Goal: Task Accomplishment & Management: Complete application form

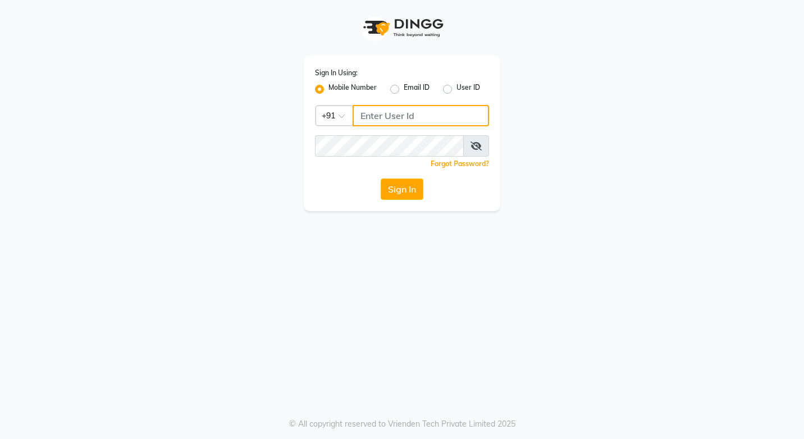
click at [398, 118] on input "Username" at bounding box center [421, 115] width 136 height 21
type input "8394838494"
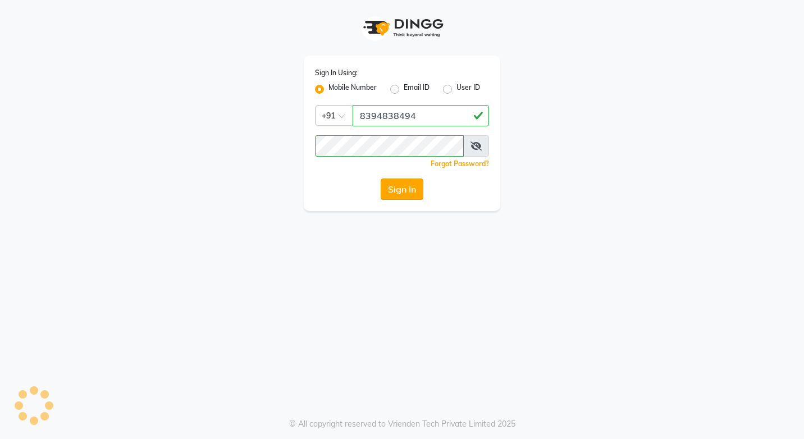
click at [391, 186] on button "Sign In" at bounding box center [402, 189] width 43 height 21
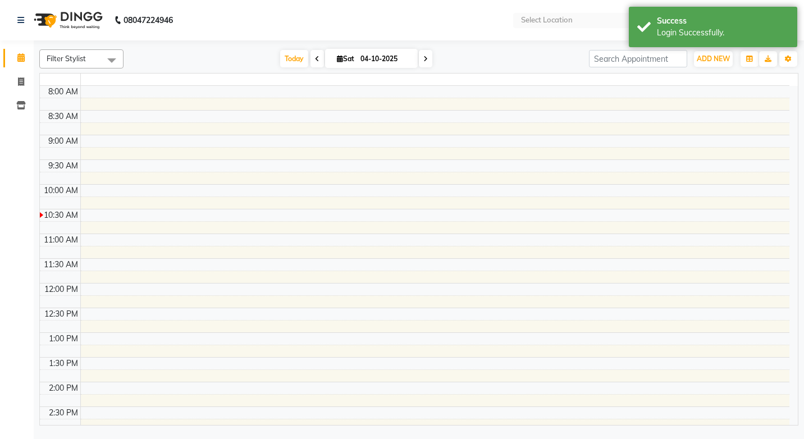
select select "en"
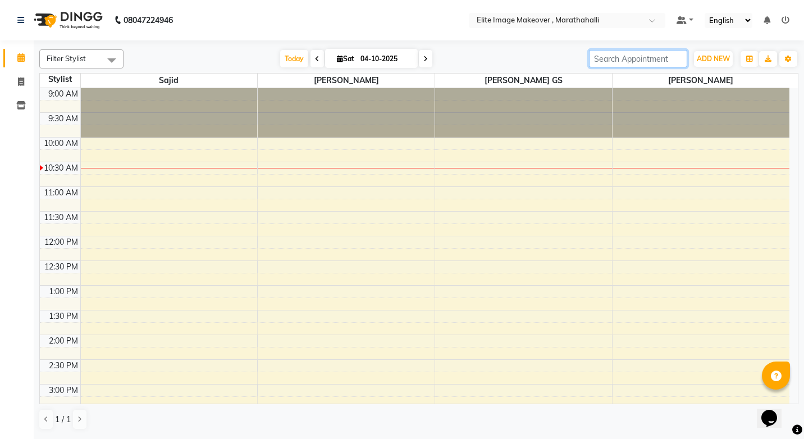
click at [625, 60] on input "search" at bounding box center [638, 58] width 98 height 17
click at [624, 57] on input "search" at bounding box center [638, 58] width 98 height 17
click at [719, 54] on span "ADD NEW" at bounding box center [713, 58] width 33 height 8
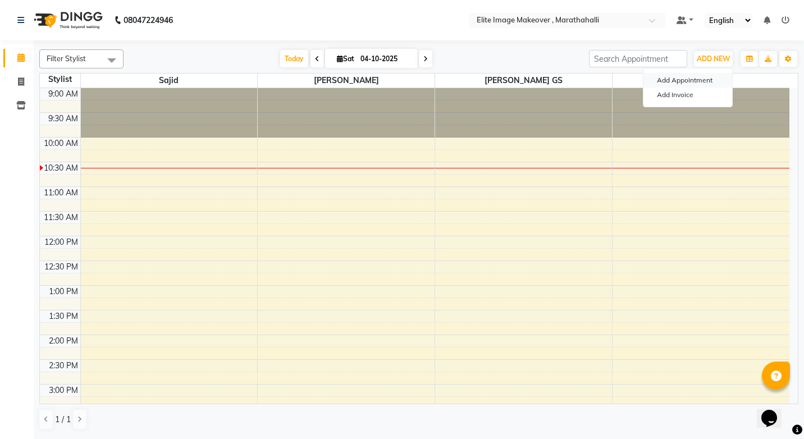
click at [712, 74] on button "Add Appointment" at bounding box center [688, 80] width 89 height 15
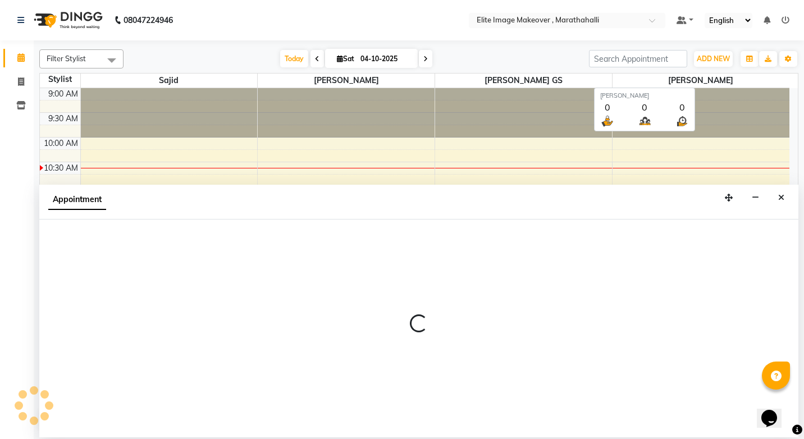
select select "600"
select select "tentative"
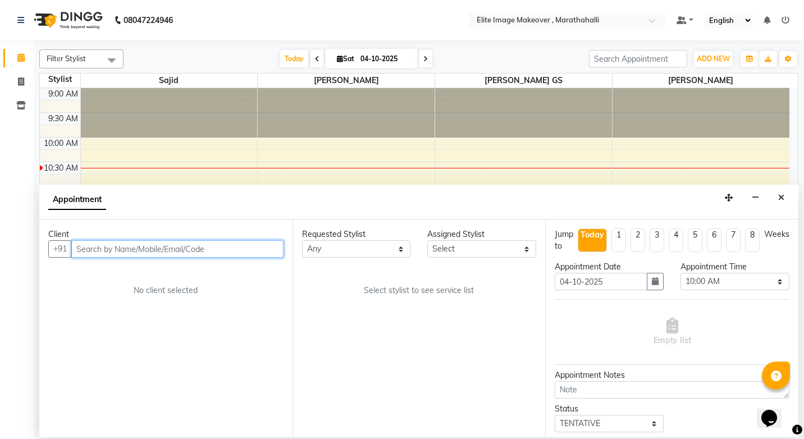
click at [196, 248] on input "text" at bounding box center [177, 248] width 212 height 17
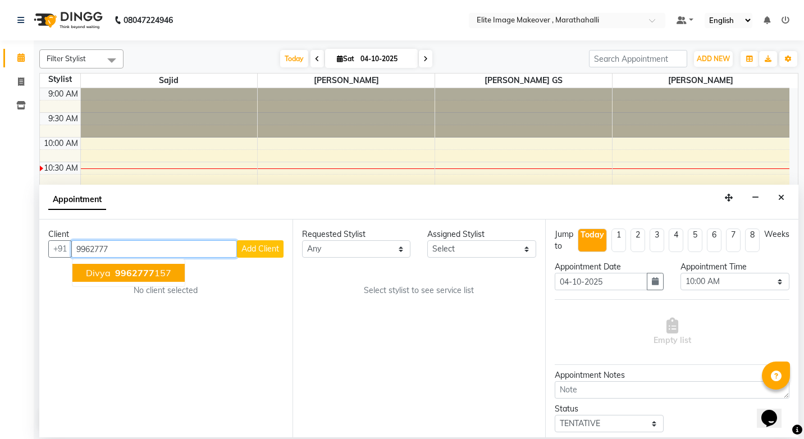
click at [152, 272] on ngb-highlight "9962777 157" at bounding box center [142, 272] width 58 height 11
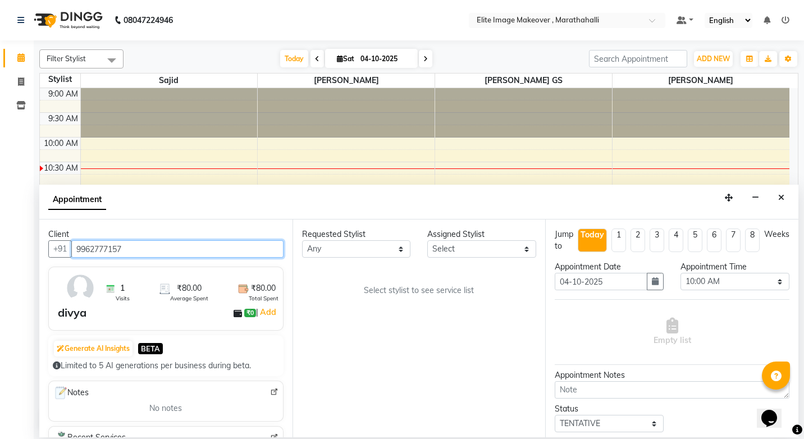
type input "9962777157"
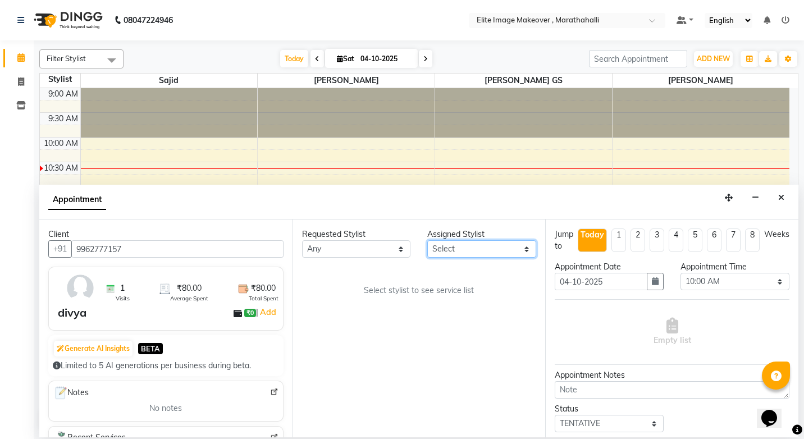
click at [529, 250] on select "Select [PERSON_NAME] [PERSON_NAME] [PERSON_NAME]" at bounding box center [481, 248] width 109 height 17
click at [330, 275] on div "Requested Stylist Any [PERSON_NAME] [PERSON_NAME] [PERSON_NAME] Assigned Stylis…" at bounding box center [419, 329] width 253 height 218
click at [652, 281] on icon "button" at bounding box center [655, 281] width 7 height 8
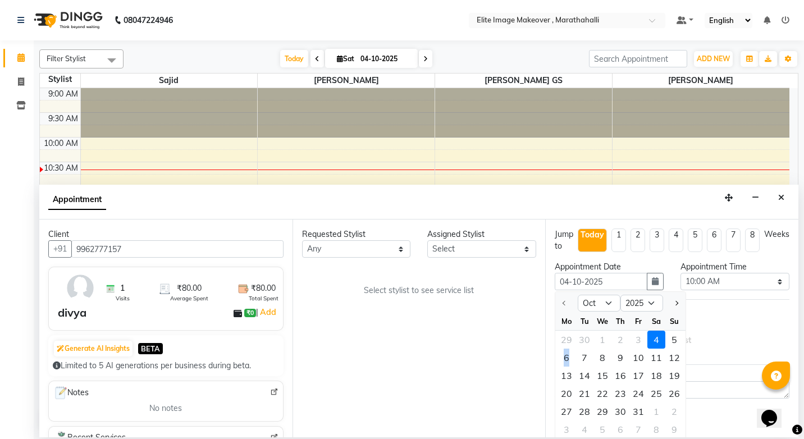
click at [568, 358] on div "6" at bounding box center [567, 358] width 18 height 18
type input "[DATE]"
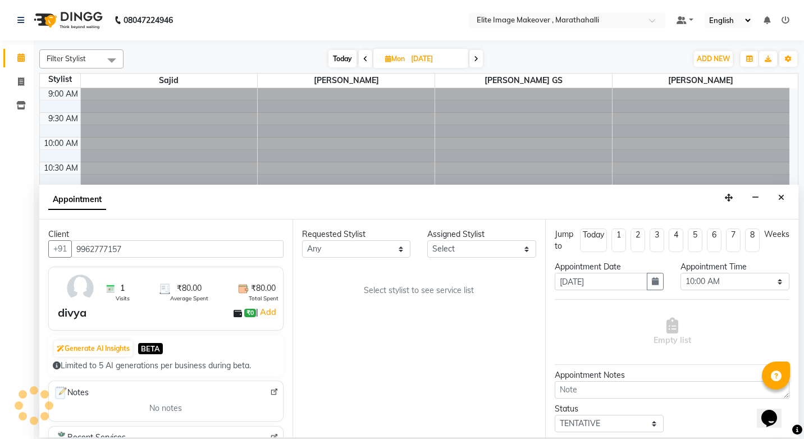
scroll to position [50, 0]
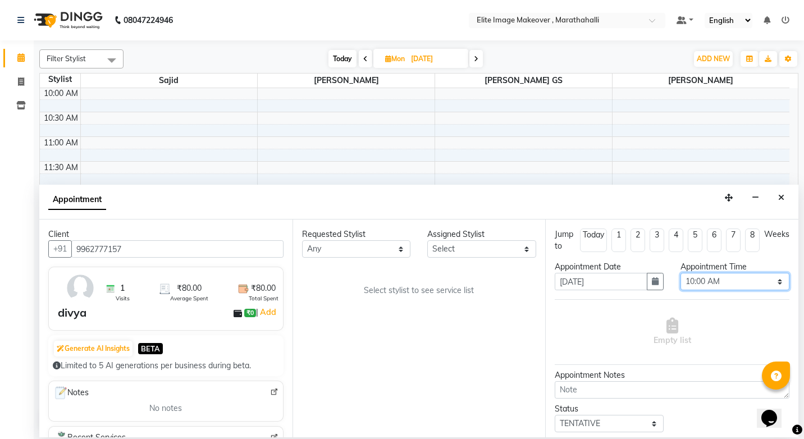
click at [724, 282] on select "Select 10:00 AM 10:15 AM 10:30 AM 10:45 AM 11:00 AM 11:15 AM 11:30 AM 11:45 AM …" at bounding box center [735, 281] width 109 height 17
select select "615"
click at [681, 273] on select "Select 10:00 AM 10:15 AM 10:30 AM 10:45 AM 11:00 AM 11:15 AM 11:30 AM 11:45 AM …" at bounding box center [735, 281] width 109 height 17
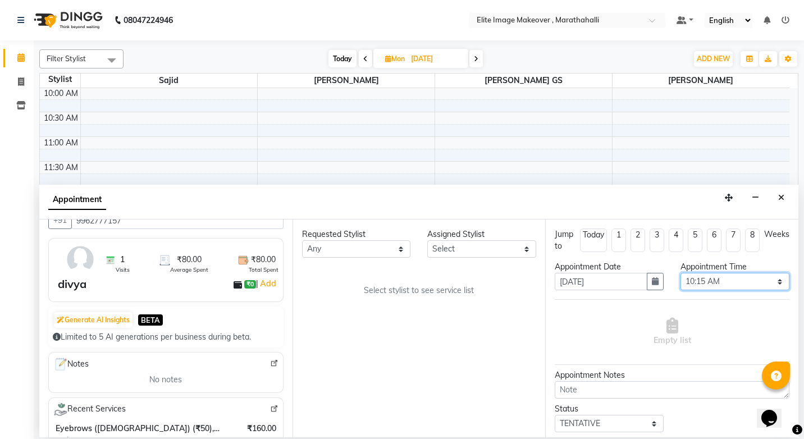
scroll to position [56, 0]
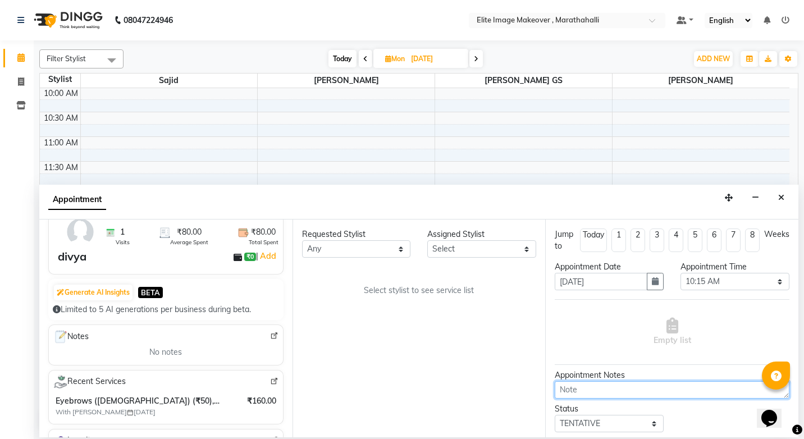
click at [598, 393] on textarea at bounding box center [672, 389] width 235 height 17
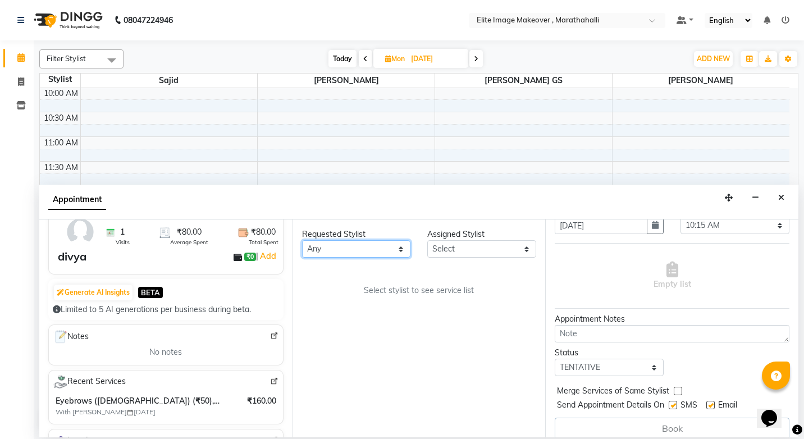
drag, startPoint x: 587, startPoint y: 388, endPoint x: 402, endPoint y: 248, distance: 232.2
click at [402, 248] on select "Any [PERSON_NAME] [PERSON_NAME] [PERSON_NAME]" at bounding box center [356, 248] width 109 height 17
click at [527, 247] on select "Select [PERSON_NAME] [PERSON_NAME] [PERSON_NAME]" at bounding box center [481, 248] width 109 height 17
select select "88652"
click at [427, 240] on select "Select [PERSON_NAME] [PERSON_NAME] [PERSON_NAME]" at bounding box center [481, 248] width 109 height 17
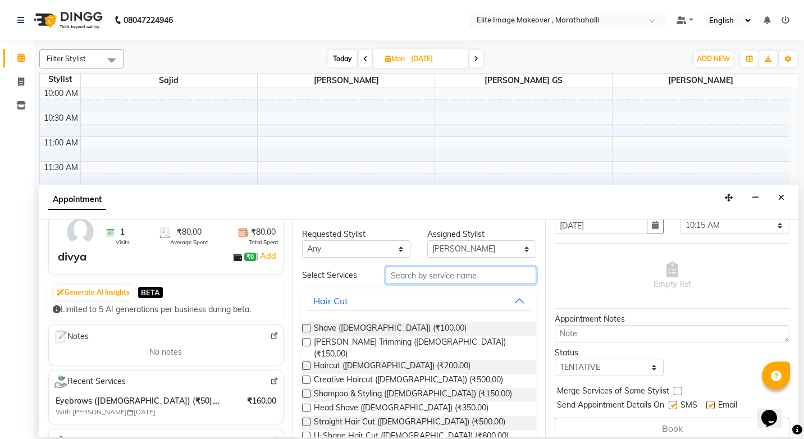
click at [445, 275] on input "text" at bounding box center [461, 275] width 151 height 17
click at [330, 274] on div "Select Services" at bounding box center [336, 276] width 84 height 12
click at [416, 276] on input "text" at bounding box center [461, 275] width 151 height 17
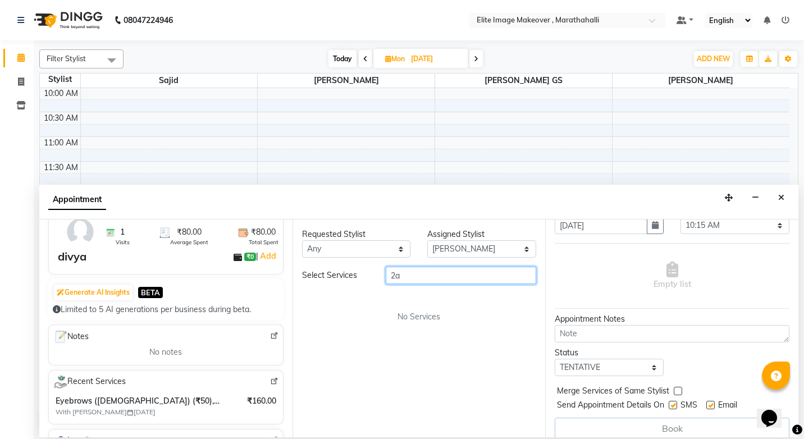
type input "2"
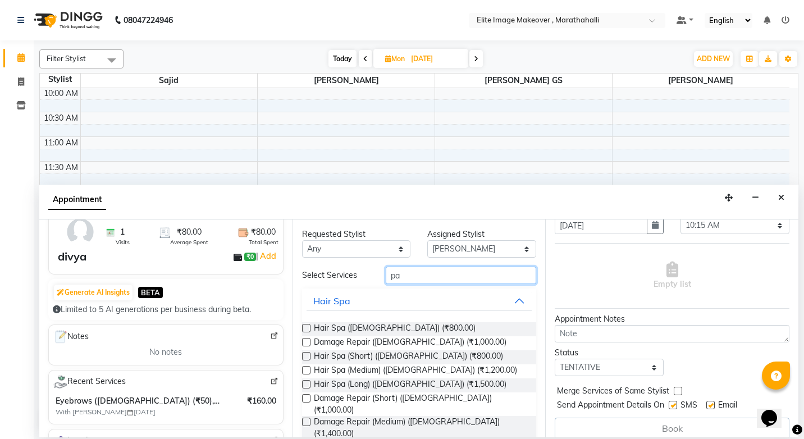
type input "p"
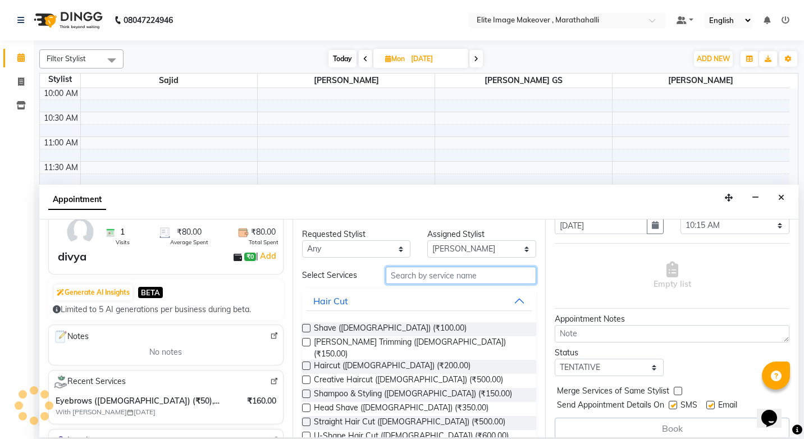
click at [442, 277] on input "text" at bounding box center [461, 275] width 151 height 17
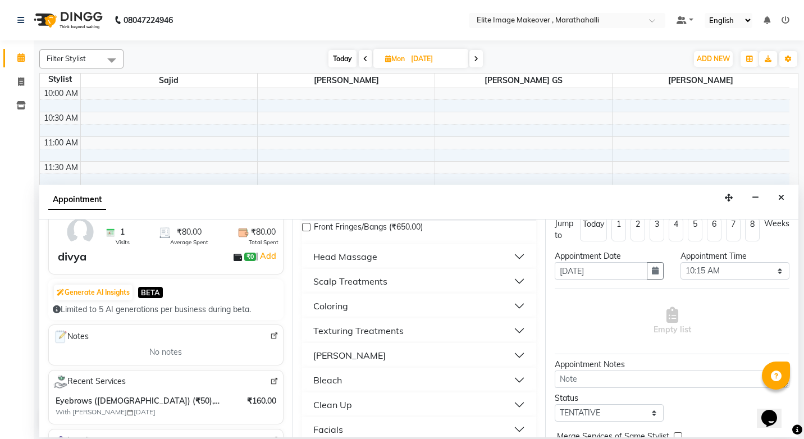
scroll to position [3, 0]
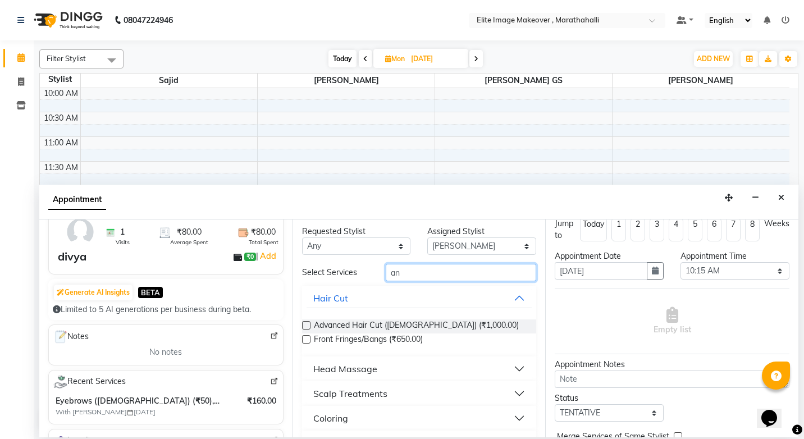
click at [430, 271] on input "an" at bounding box center [461, 272] width 151 height 17
type input "a"
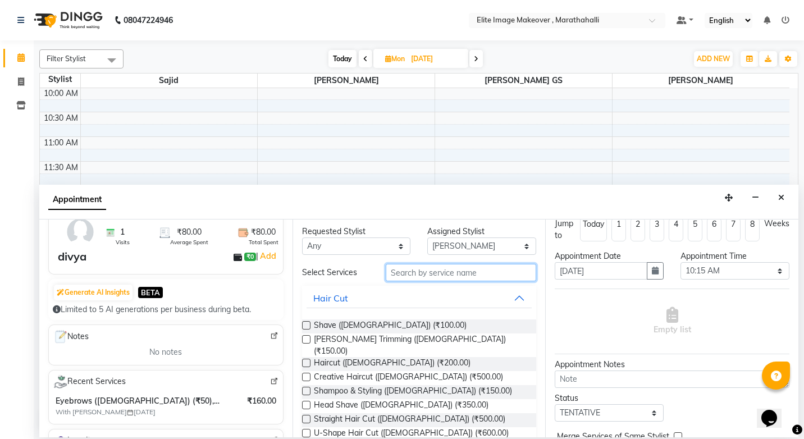
type input "2"
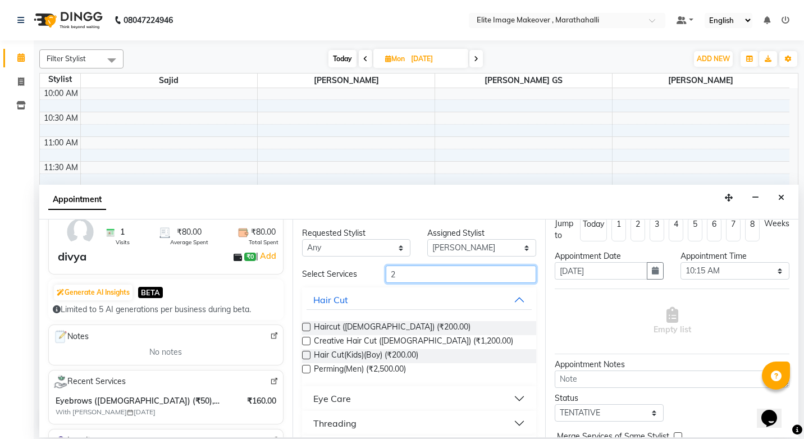
scroll to position [0, 0]
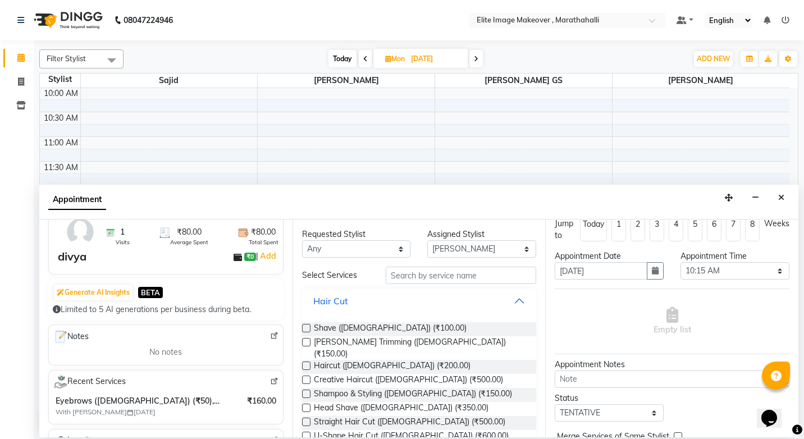
click at [510, 300] on button "Hair Cut" at bounding box center [420, 301] width 226 height 20
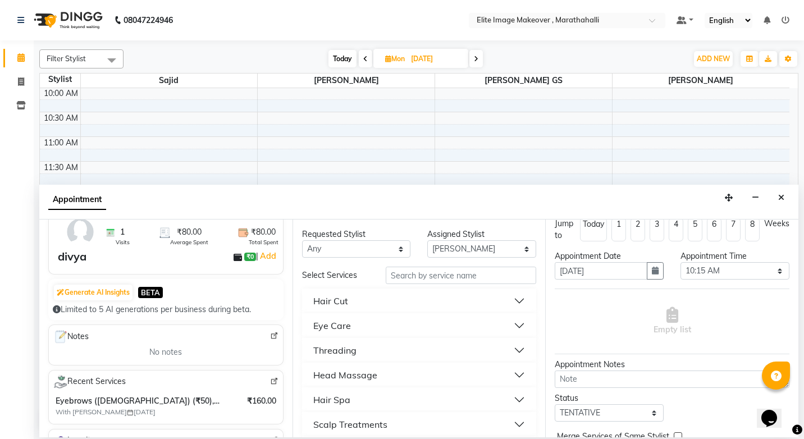
click at [318, 272] on div "Select Services" at bounding box center [336, 276] width 84 height 12
click at [320, 276] on div "Select Services" at bounding box center [336, 276] width 84 height 12
